Goal: Use online tool/utility

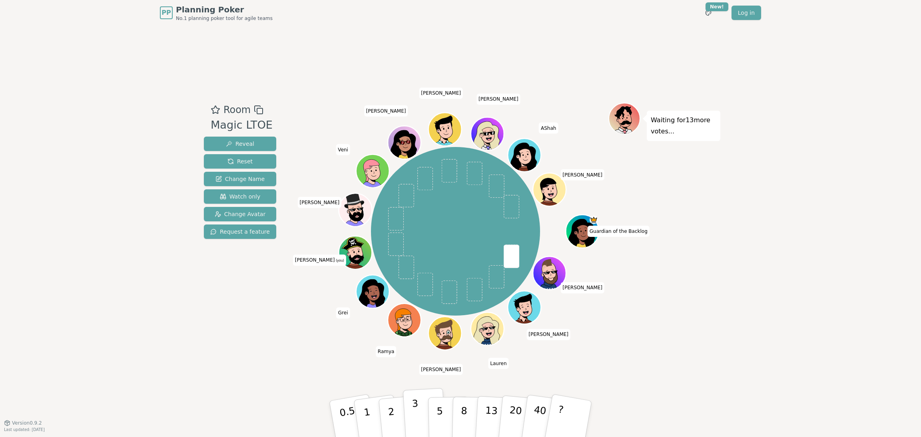
click at [418, 406] on button "3" at bounding box center [425, 419] width 44 height 62
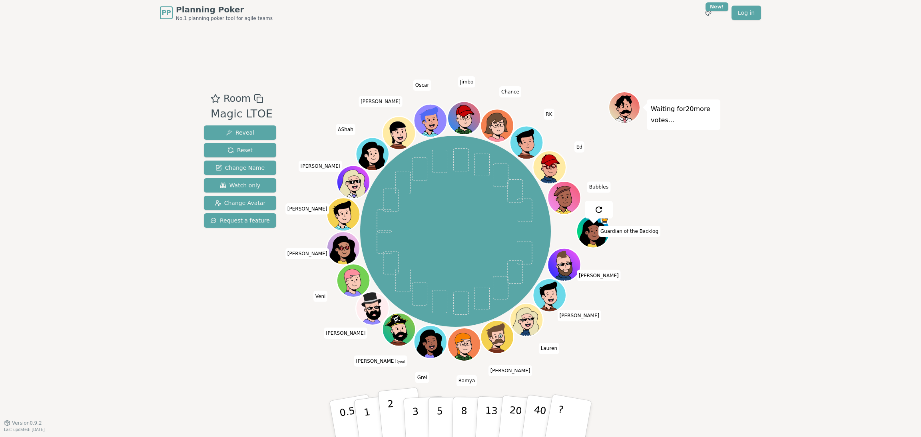
click at [399, 409] on button "2" at bounding box center [401, 420] width 46 height 64
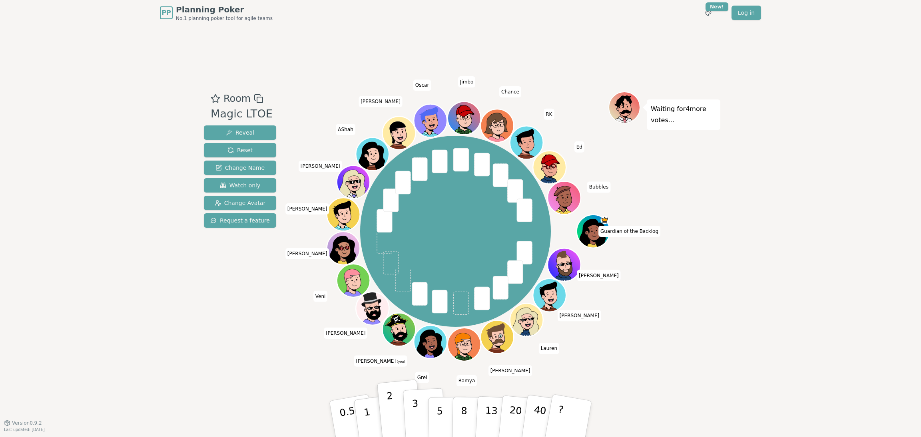
click at [415, 408] on p "3" at bounding box center [416, 420] width 9 height 44
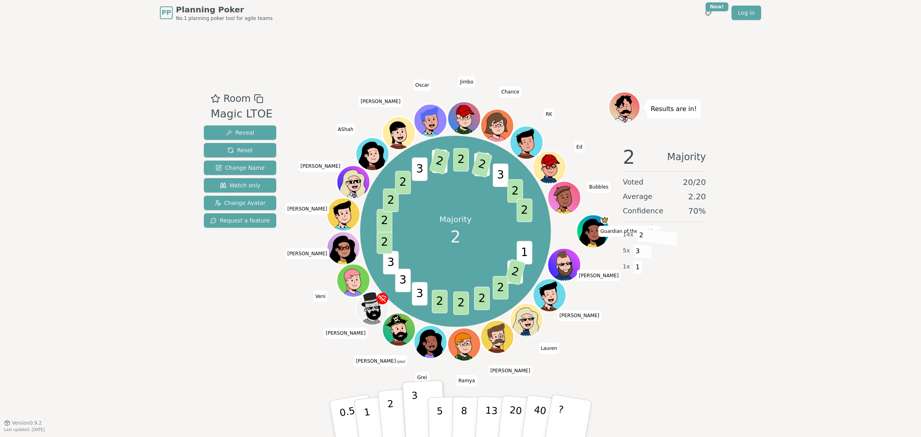
click at [388, 415] on p "2" at bounding box center [392, 421] width 10 height 44
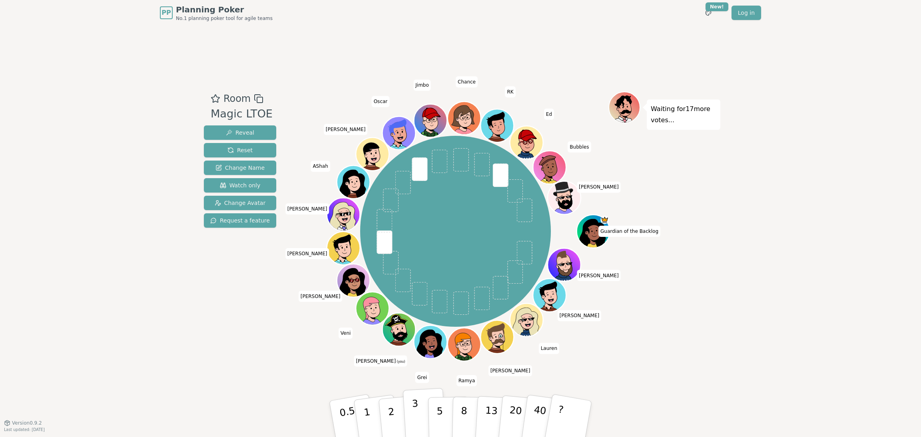
click at [411, 410] on button "3" at bounding box center [425, 419] width 44 height 62
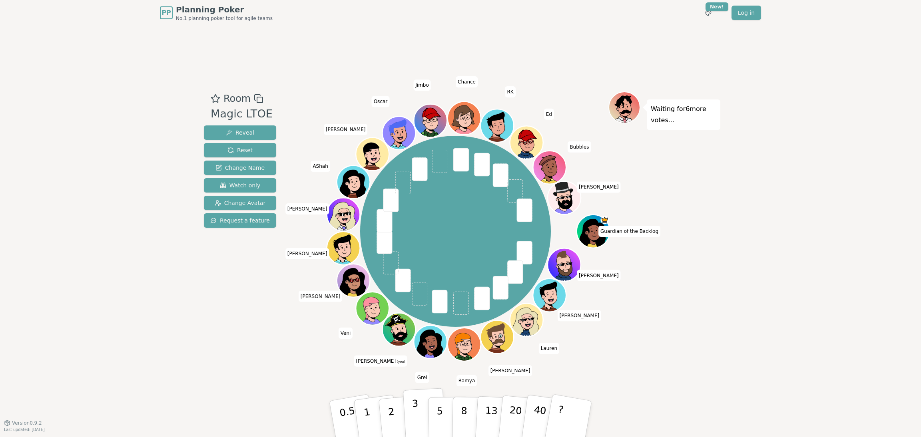
click at [412, 403] on p "3" at bounding box center [416, 420] width 9 height 44
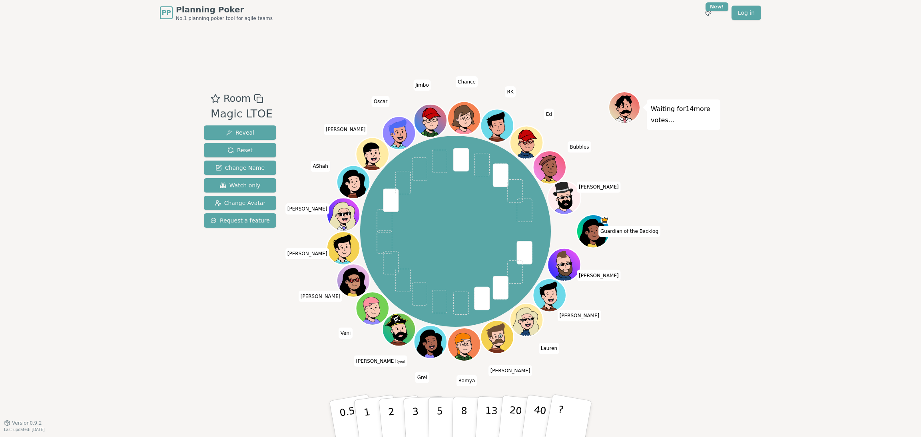
click at [780, 348] on div "PP Planning Poker No.1 planning poker tool for agile teams Toggle theme New! Lo…" at bounding box center [460, 218] width 921 height 437
click at [412, 413] on p "3" at bounding box center [416, 420] width 9 height 44
click at [417, 403] on button "3" at bounding box center [425, 419] width 44 height 62
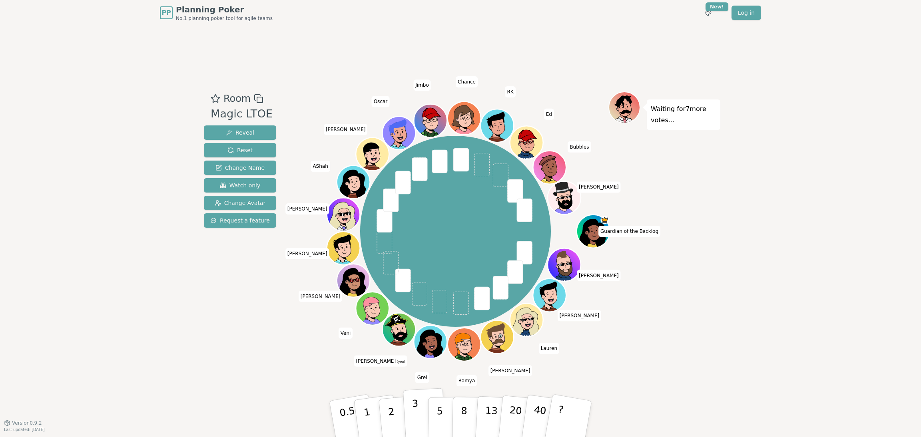
click at [409, 407] on button "3" at bounding box center [425, 419] width 44 height 62
